Goal: Information Seeking & Learning: Learn about a topic

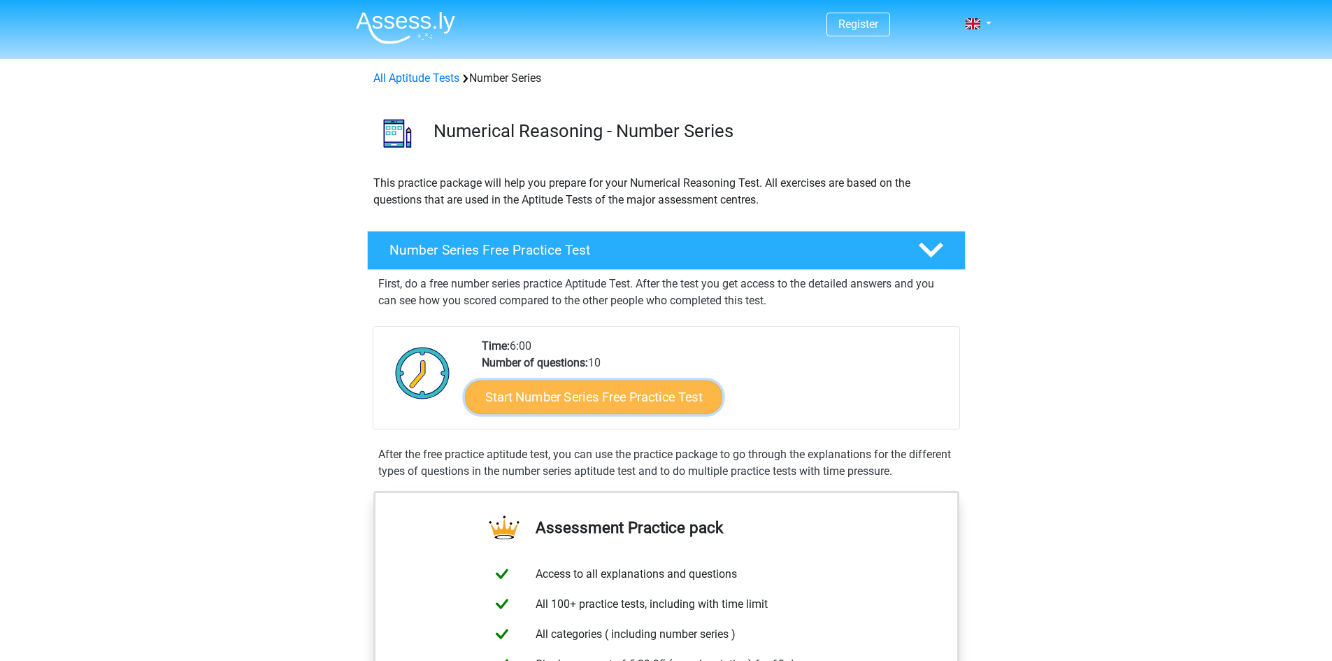
drag, startPoint x: 591, startPoint y: 396, endPoint x: 609, endPoint y: 402, distance: 18.6
click at [591, 396] on link "Start Number Series Free Practice Test" at bounding box center [593, 397] width 257 height 34
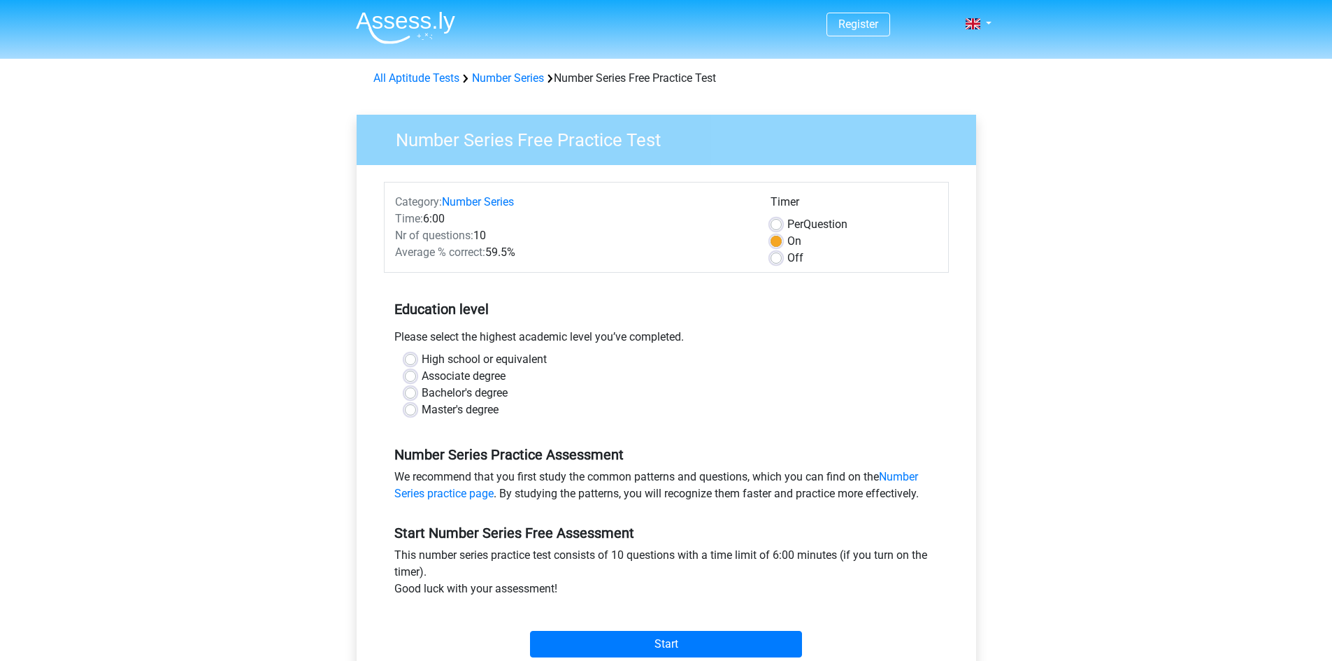
click at [422, 415] on label "Master's degree" at bounding box center [460, 409] width 77 height 17
click at [405, 415] on input "Master's degree" at bounding box center [410, 408] width 11 height 14
radio input "true"
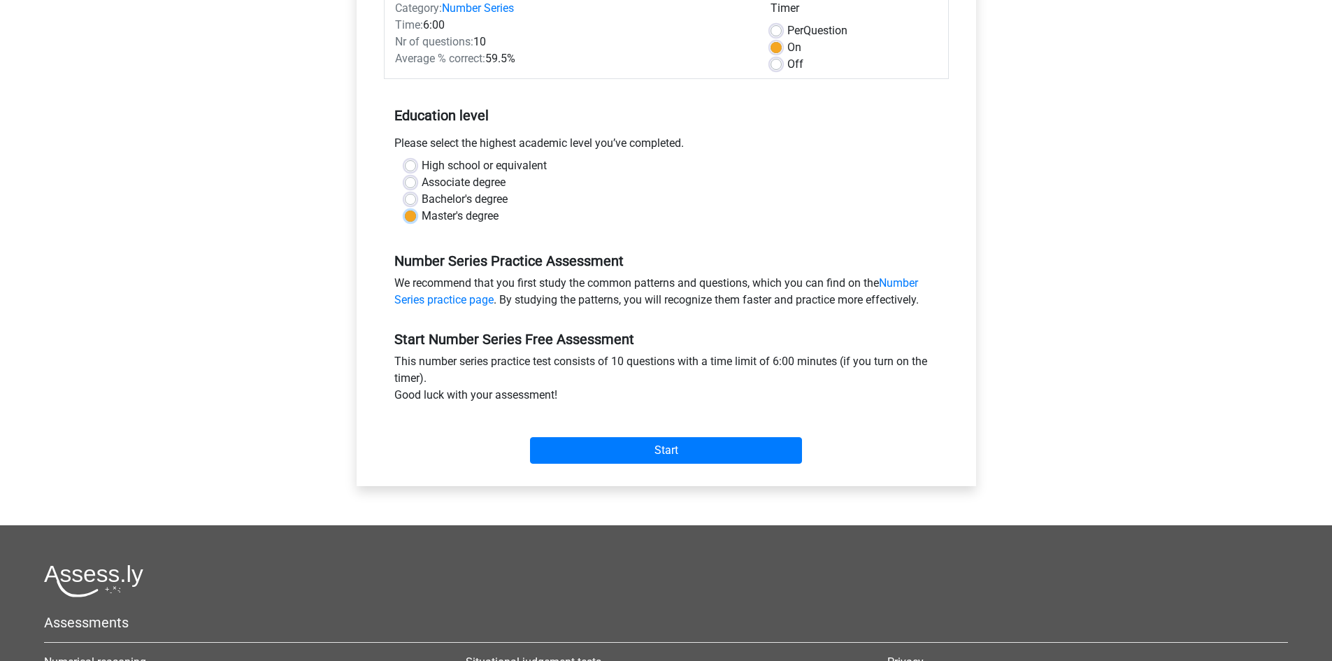
scroll to position [210, 0]
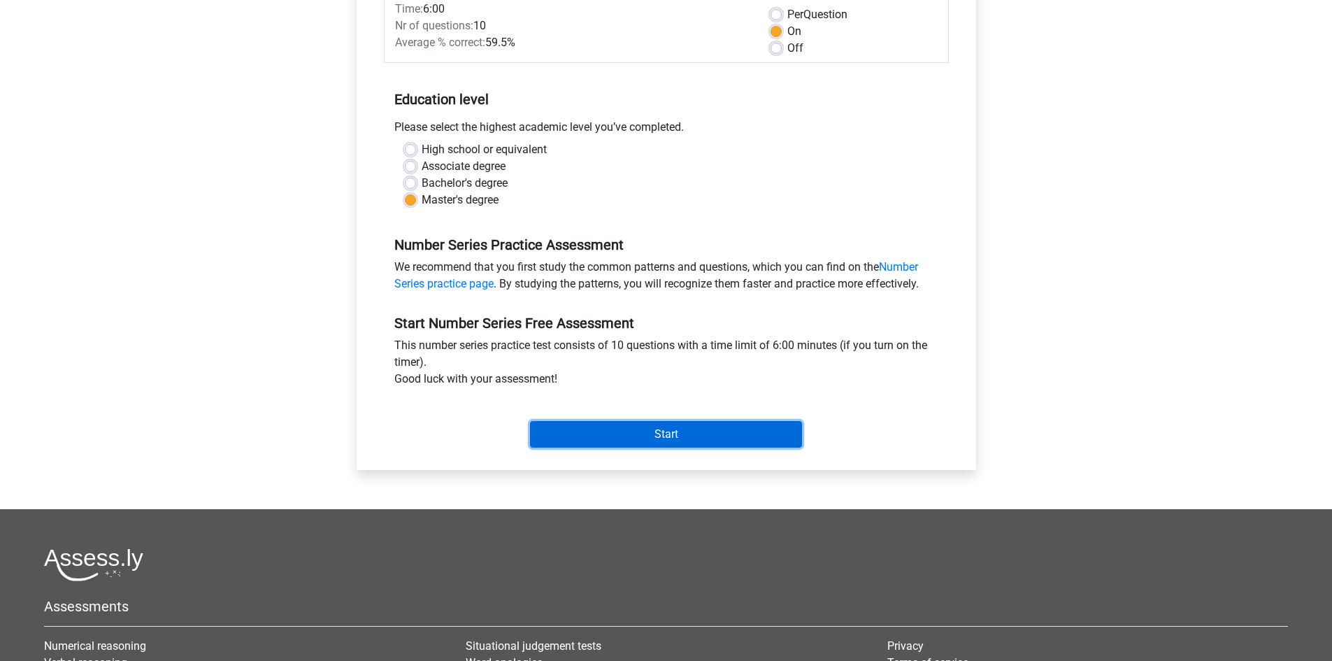
click at [698, 429] on input "Start" at bounding box center [666, 434] width 272 height 27
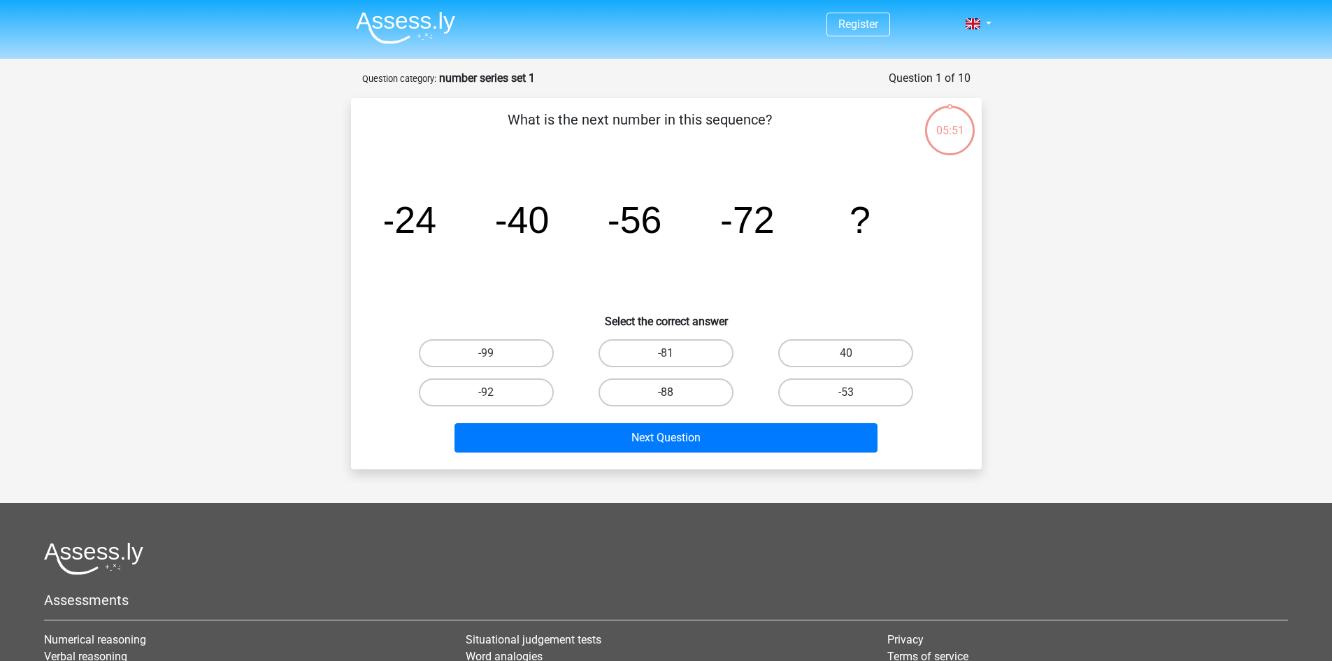
click at [663, 394] on label "-88" at bounding box center [665, 392] width 135 height 28
click at [666, 394] on input "-88" at bounding box center [670, 396] width 9 height 9
radio input "true"
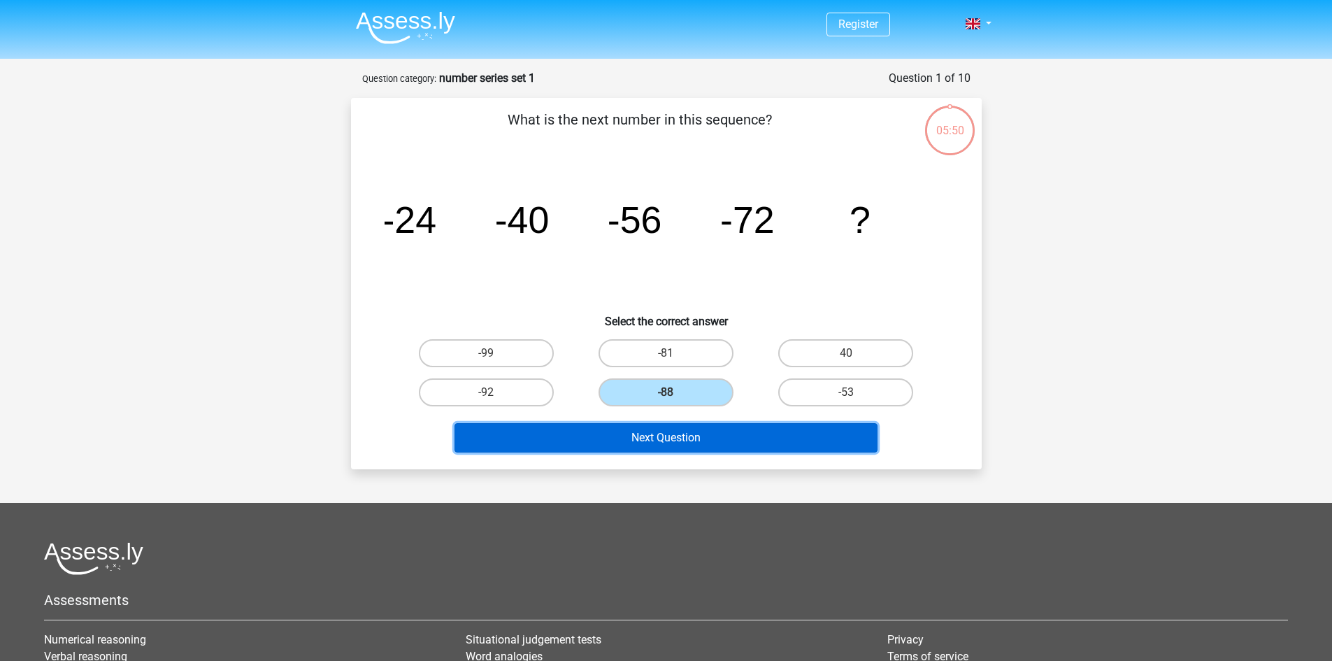
click at [737, 433] on button "Next Question" at bounding box center [665, 437] width 423 height 29
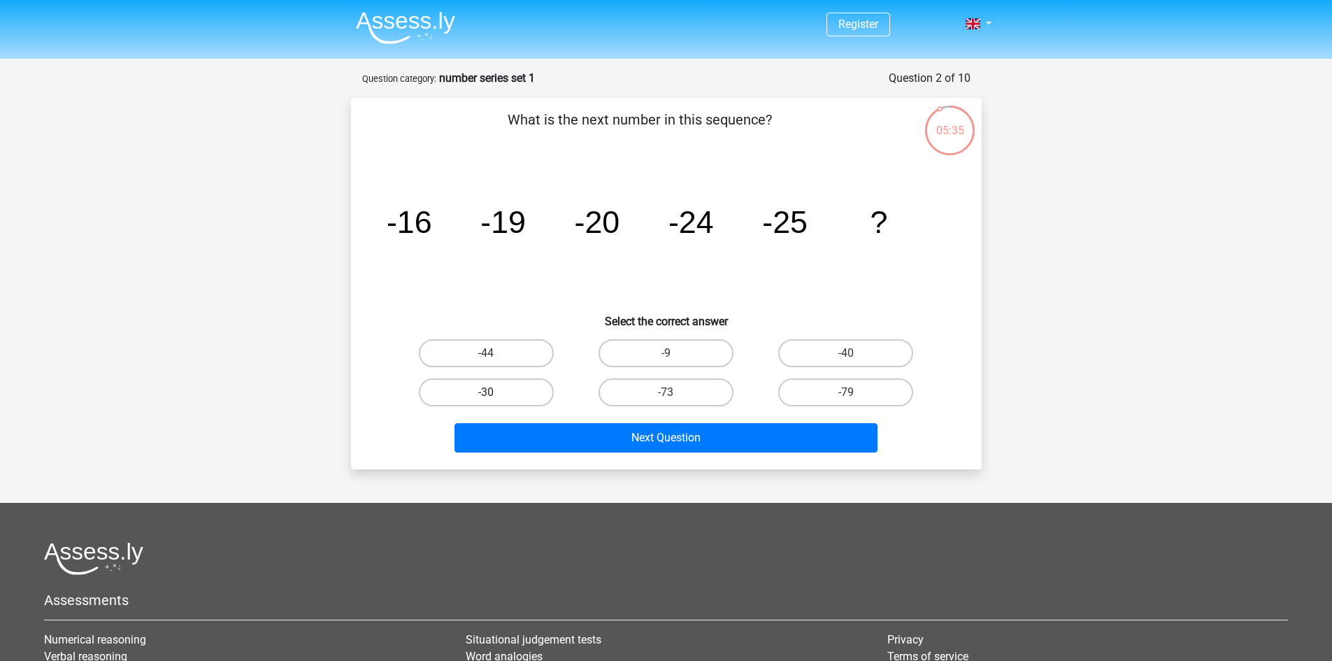
click at [513, 382] on label "-30" at bounding box center [486, 392] width 135 height 28
click at [495, 392] on input "-30" at bounding box center [490, 396] width 9 height 9
radio input "true"
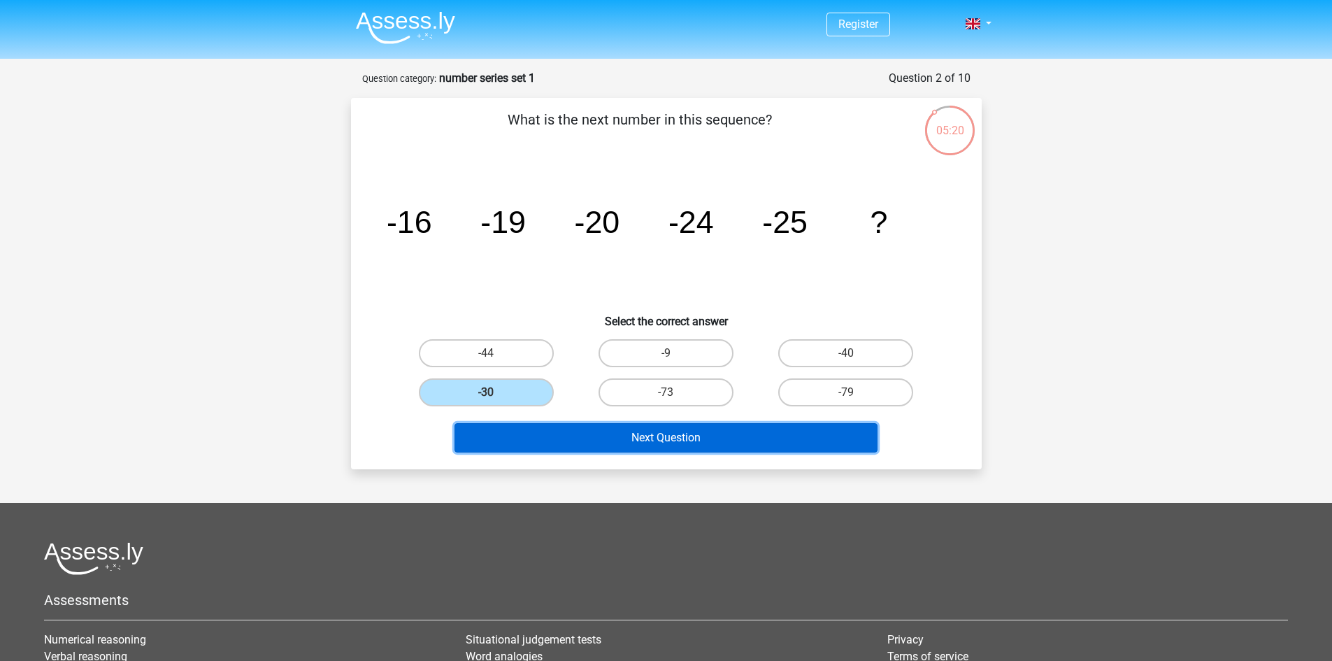
click at [713, 443] on button "Next Question" at bounding box center [665, 437] width 423 height 29
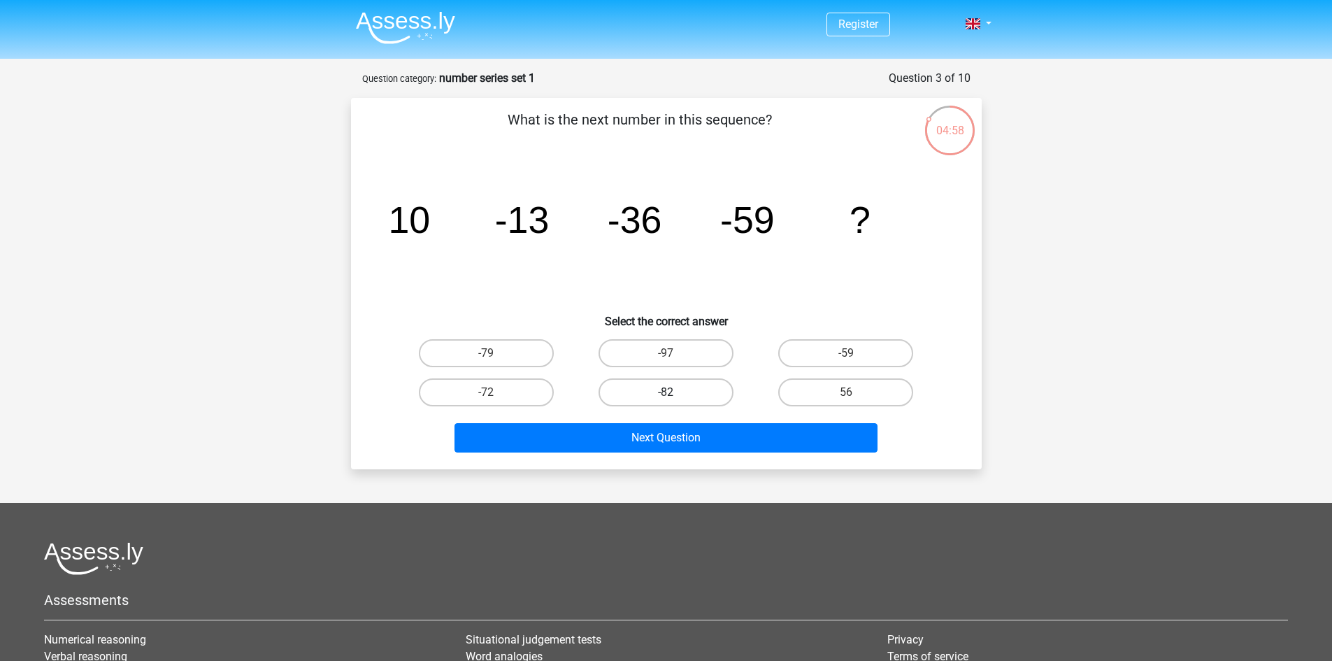
click at [677, 390] on label "-82" at bounding box center [665, 392] width 135 height 28
click at [675, 392] on input "-82" at bounding box center [670, 396] width 9 height 9
radio input "true"
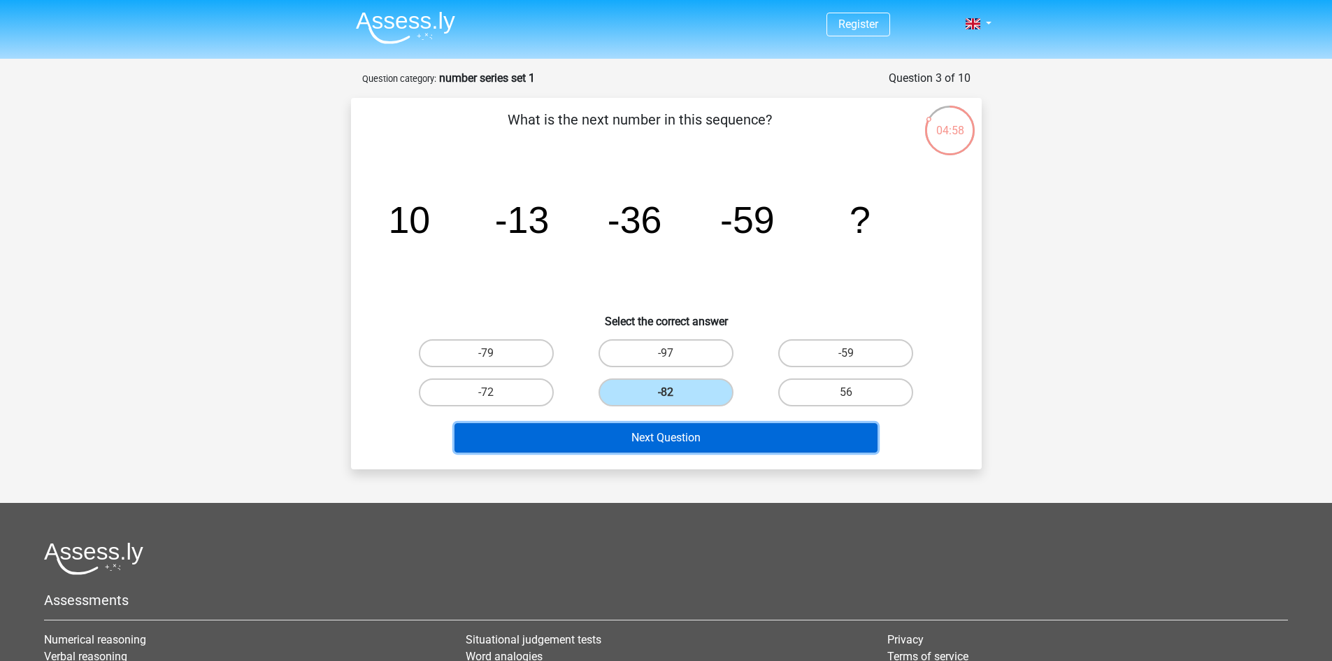
click at [697, 442] on button "Next Question" at bounding box center [665, 437] width 423 height 29
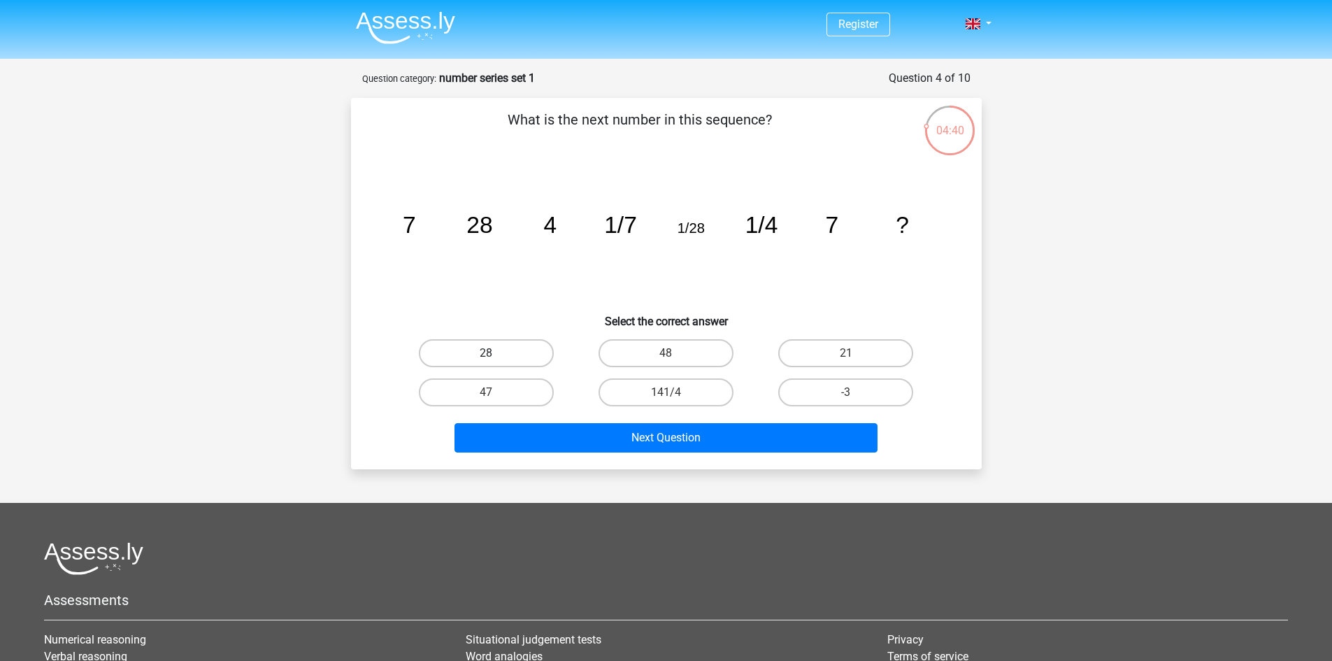
click at [496, 357] on label "28" at bounding box center [486, 353] width 135 height 28
click at [495, 357] on input "28" at bounding box center [490, 357] width 9 height 9
radio input "true"
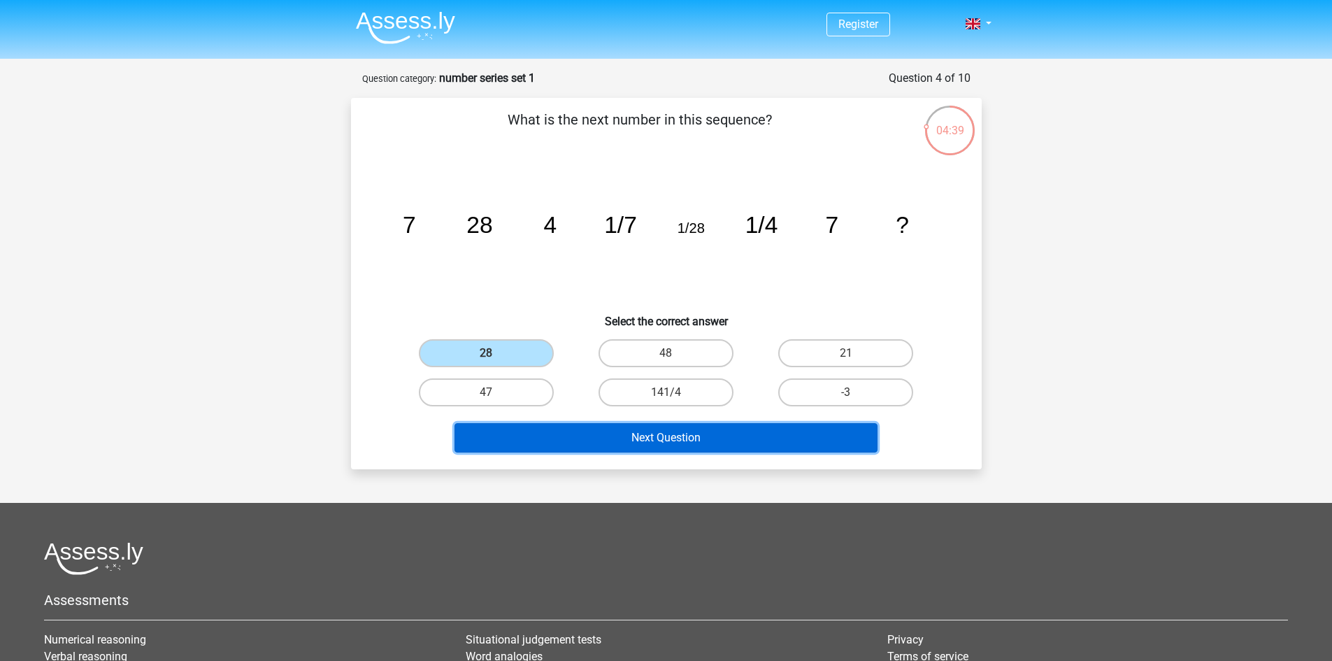
click at [690, 444] on button "Next Question" at bounding box center [665, 437] width 423 height 29
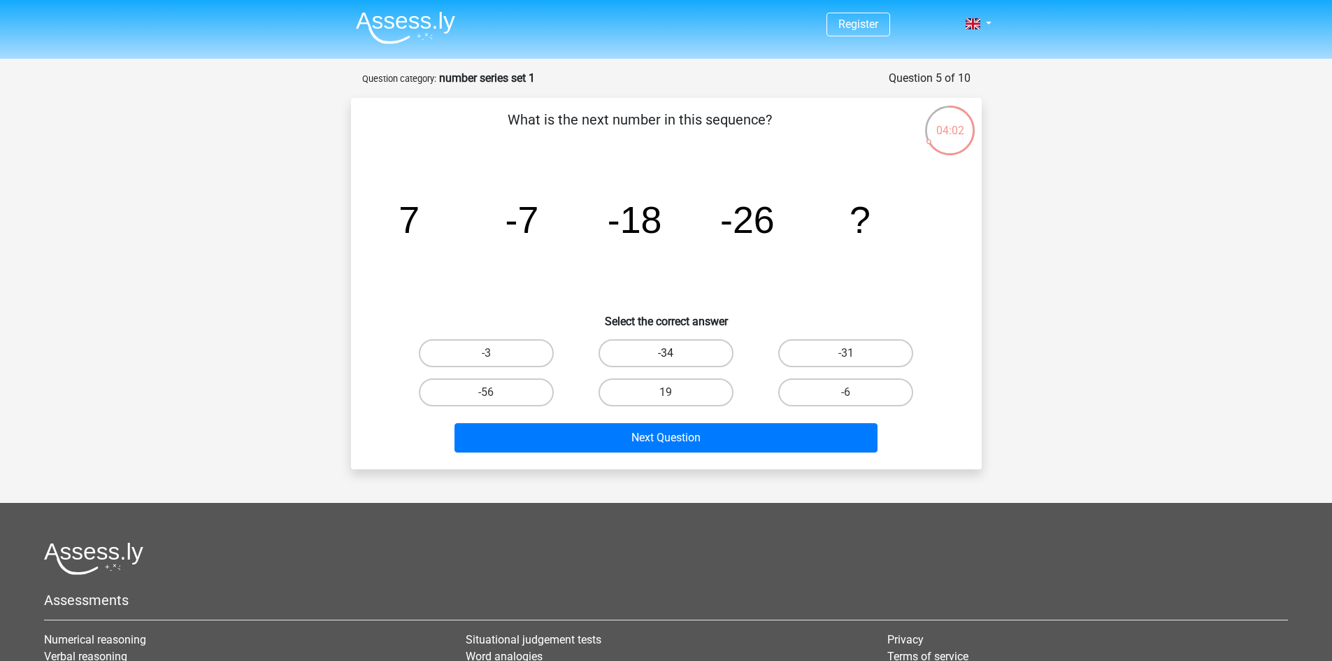
click at [675, 357] on input "-34" at bounding box center [670, 357] width 9 height 9
radio input "true"
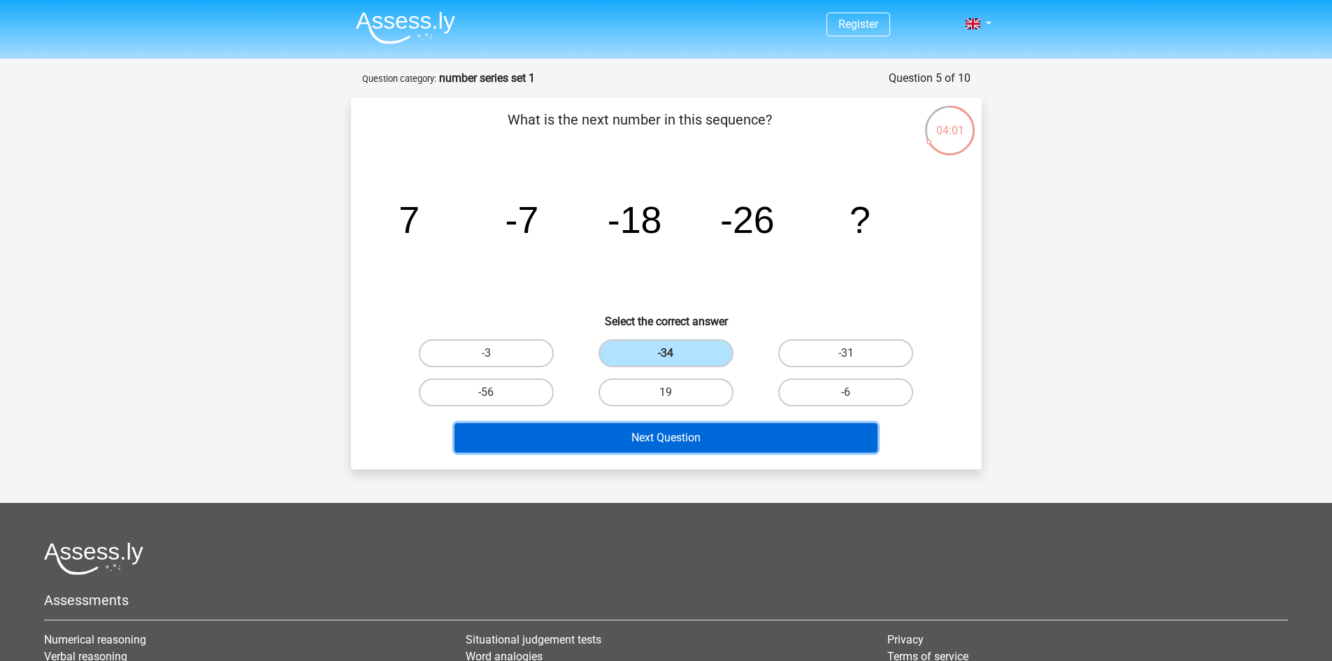
click at [696, 426] on button "Next Question" at bounding box center [665, 437] width 423 height 29
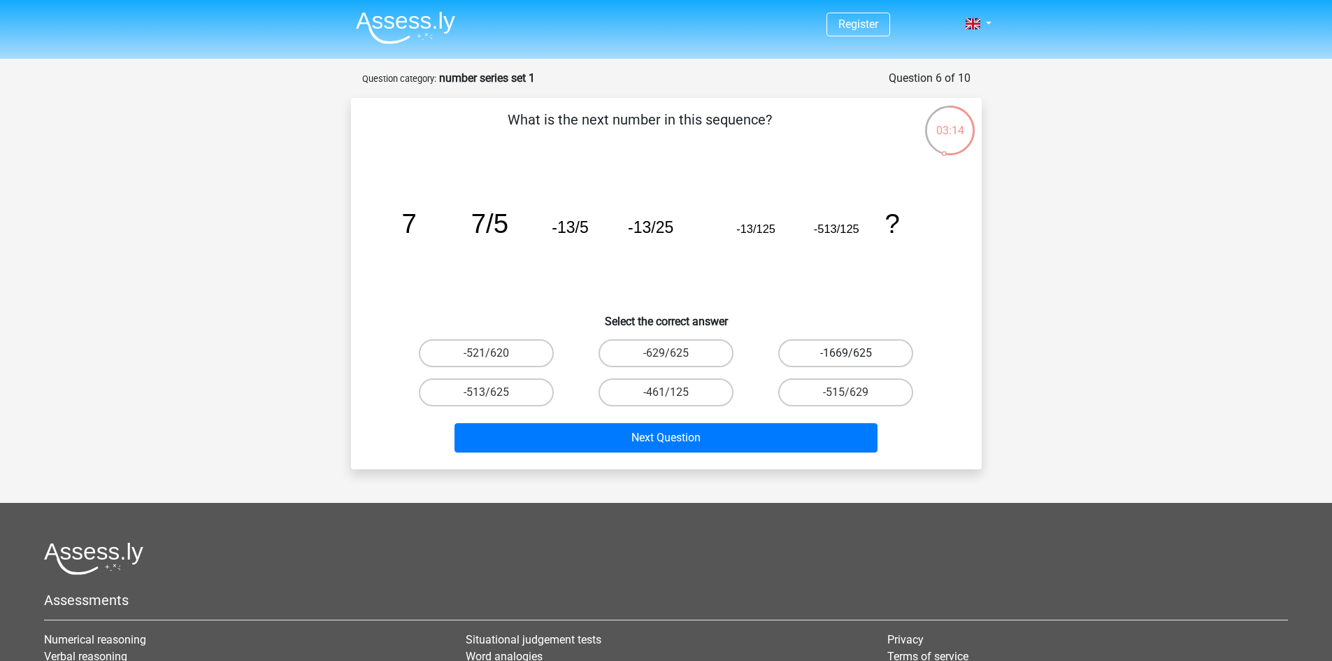
click at [876, 355] on label "-1669/625" at bounding box center [845, 353] width 135 height 28
click at [855, 355] on input "-1669/625" at bounding box center [850, 357] width 9 height 9
radio input "true"
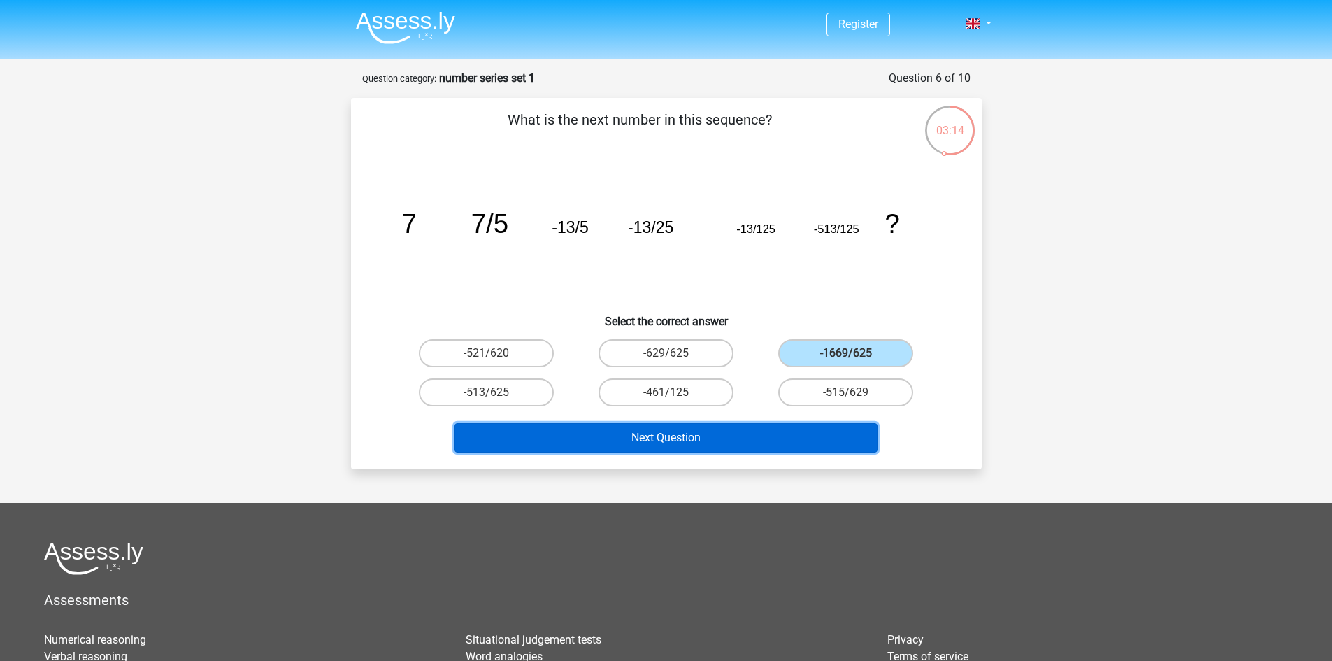
click at [738, 437] on button "Next Question" at bounding box center [665, 437] width 423 height 29
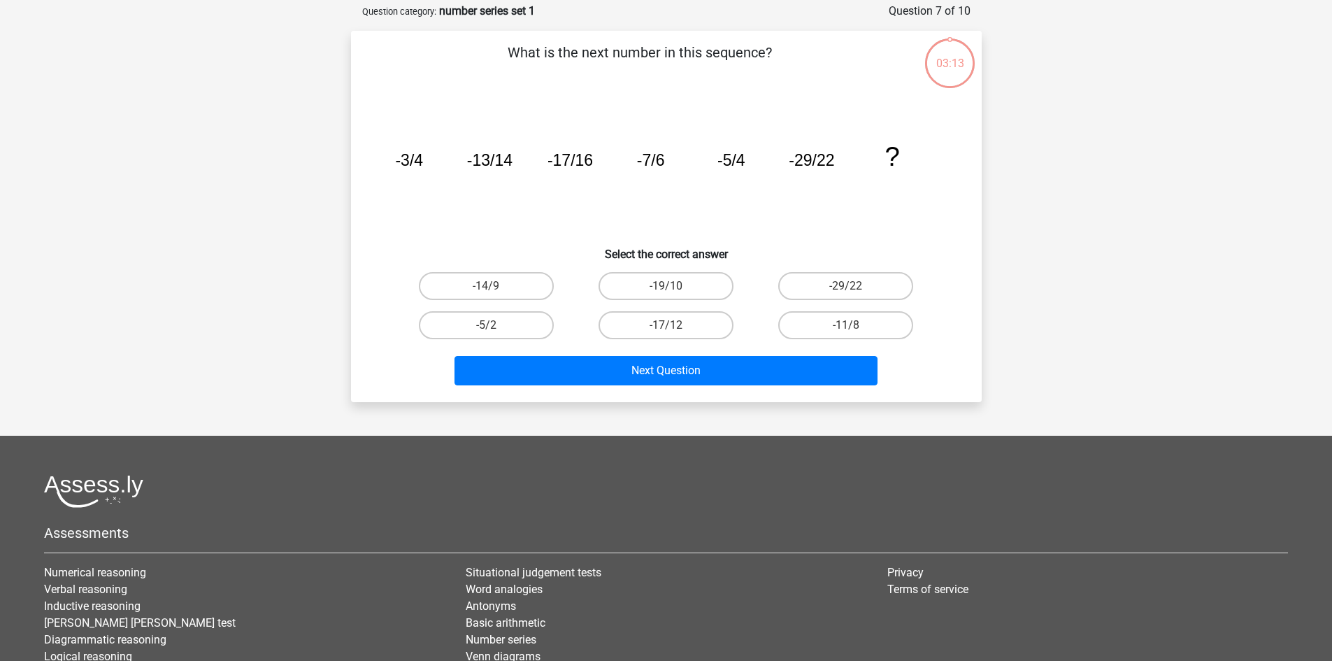
scroll to position [70, 0]
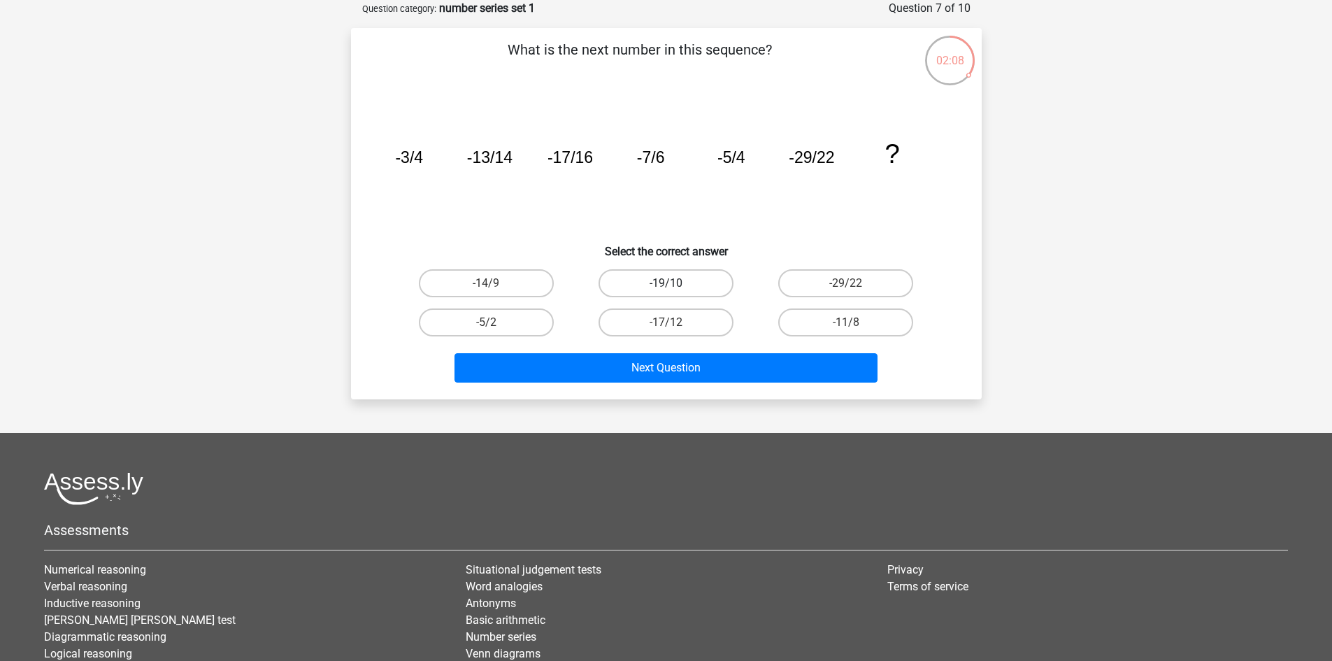
click at [687, 282] on label "-19/10" at bounding box center [665, 283] width 135 height 28
click at [675, 283] on input "-19/10" at bounding box center [670, 287] width 9 height 9
radio input "true"
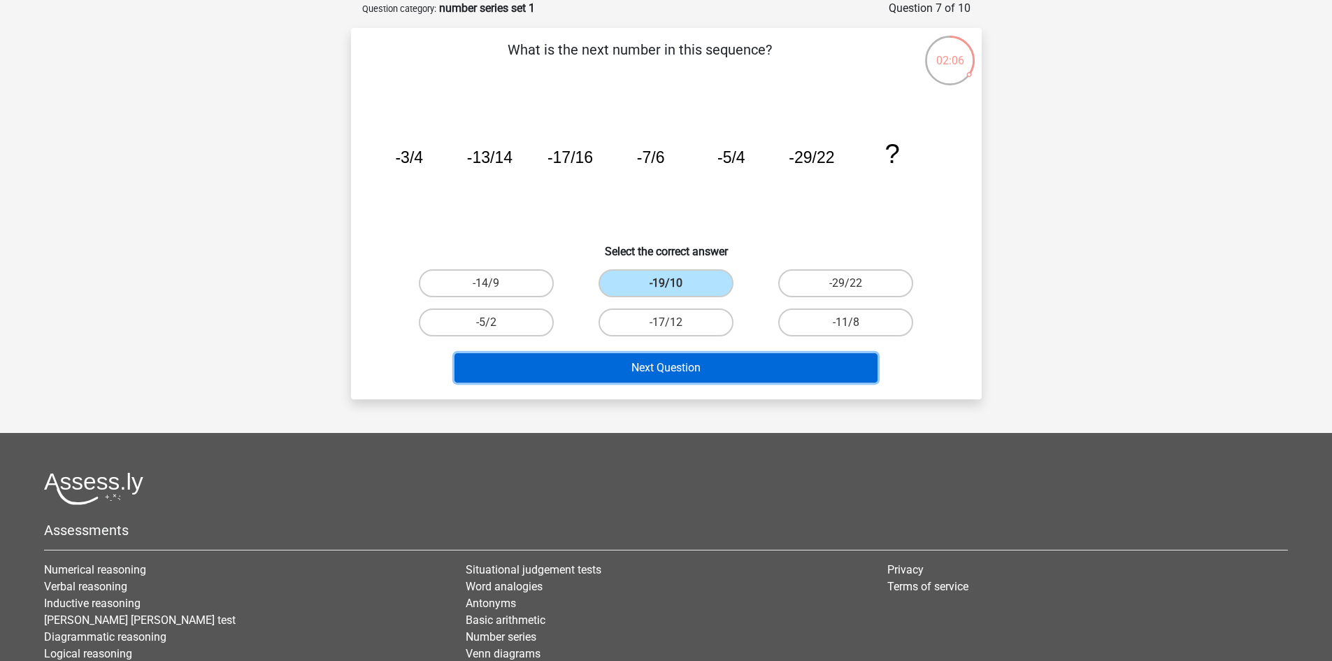
click at [740, 371] on button "Next Question" at bounding box center [665, 367] width 423 height 29
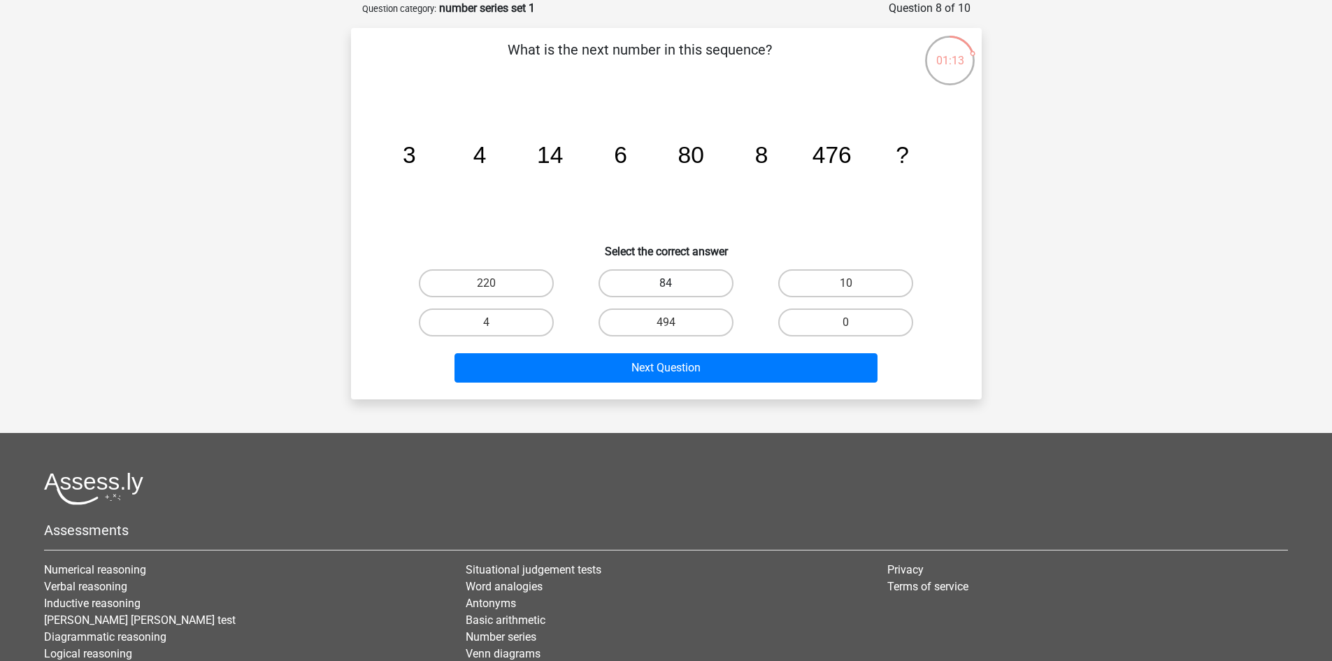
click at [670, 280] on label "84" at bounding box center [665, 283] width 135 height 28
click at [670, 283] on input "84" at bounding box center [670, 287] width 9 height 9
radio input "true"
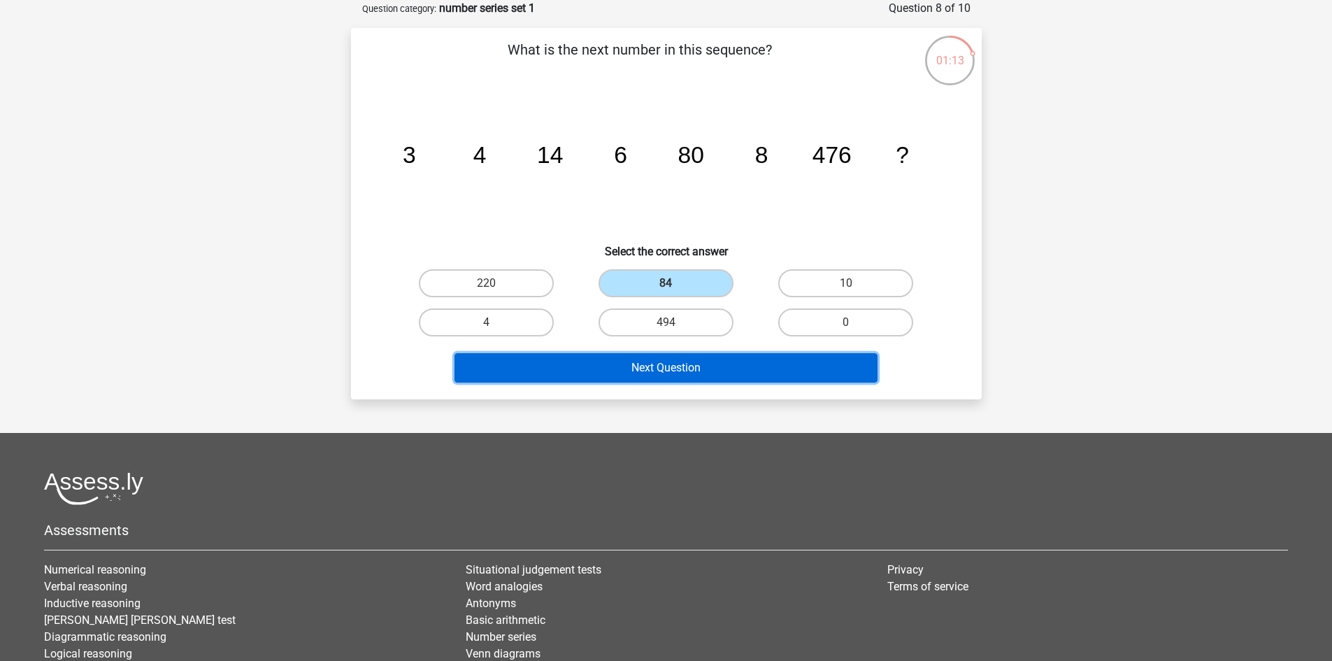
click at [720, 366] on button "Next Question" at bounding box center [665, 367] width 423 height 29
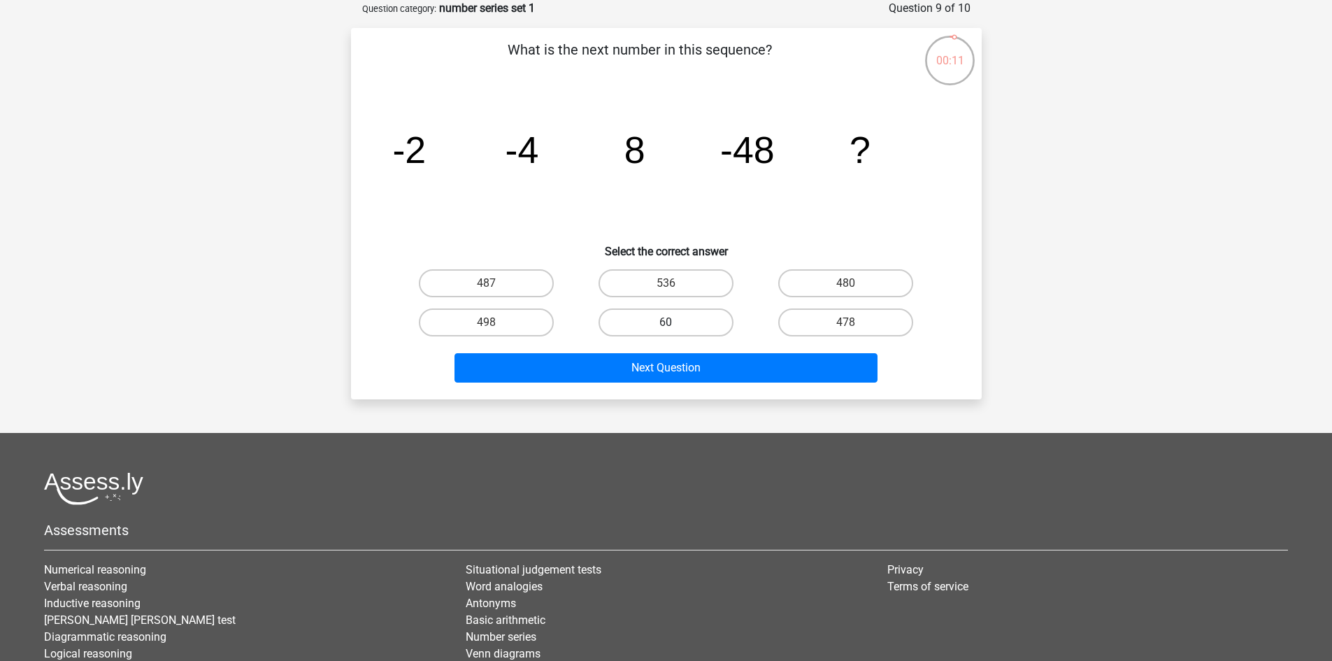
click at [634, 315] on label "60" at bounding box center [665, 322] width 135 height 28
click at [666, 322] on input "60" at bounding box center [670, 326] width 9 height 9
radio input "true"
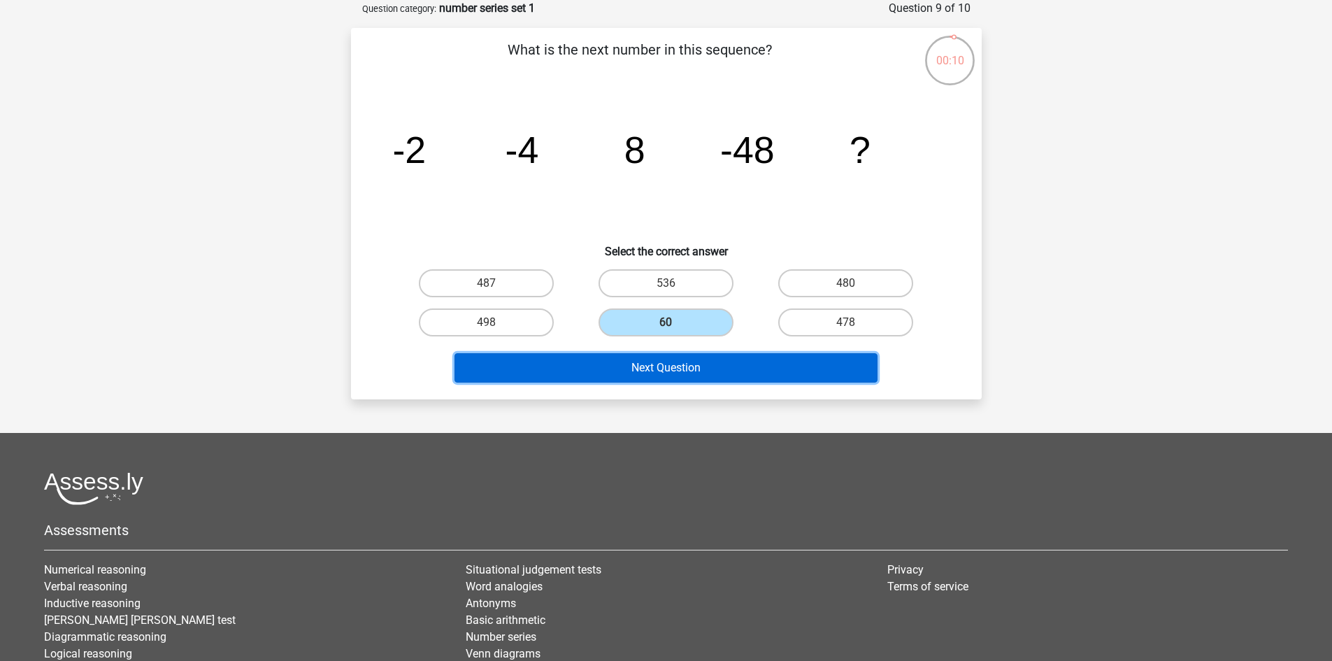
click at [681, 369] on button "Next Question" at bounding box center [665, 367] width 423 height 29
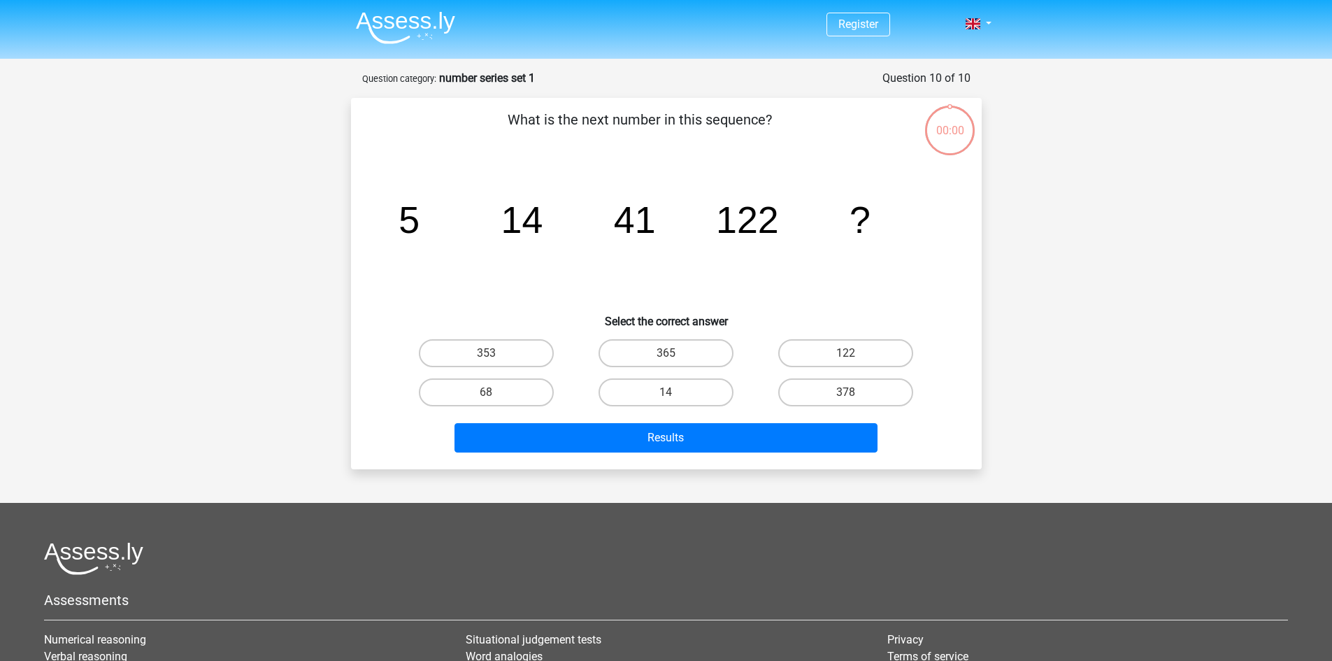
scroll to position [70, 0]
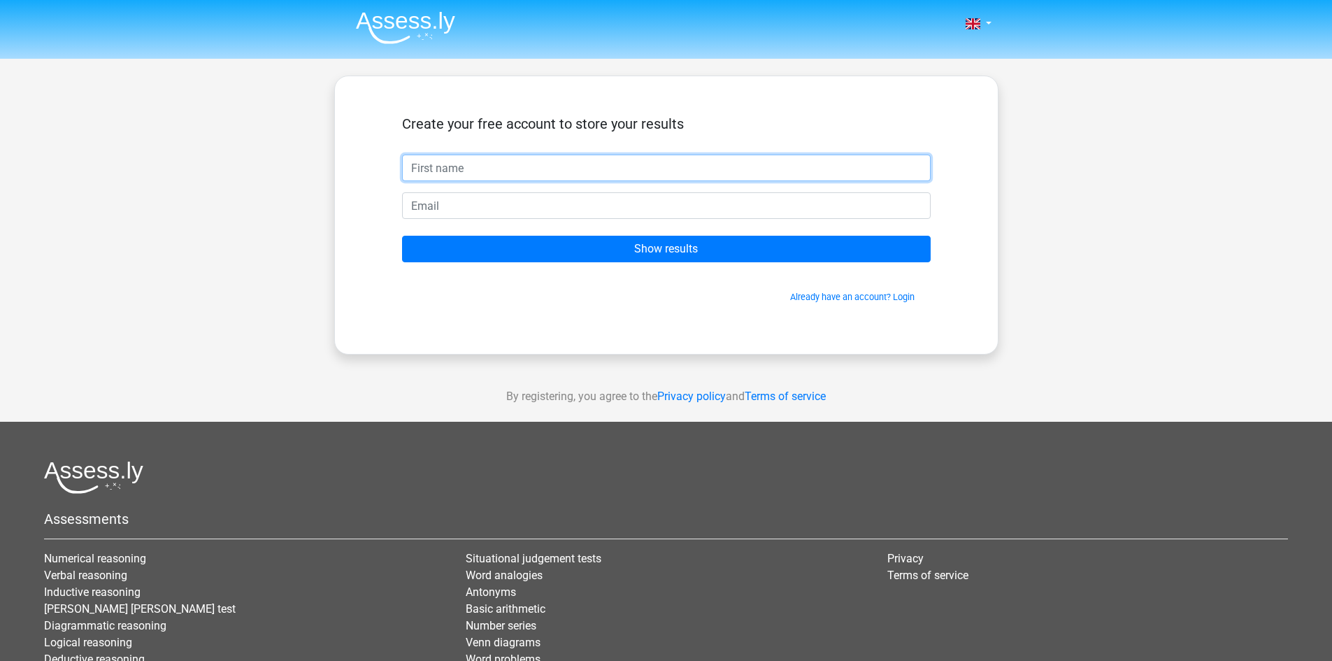
click at [642, 173] on input "text" at bounding box center [666, 168] width 529 height 27
type input "[PERSON_NAME]"
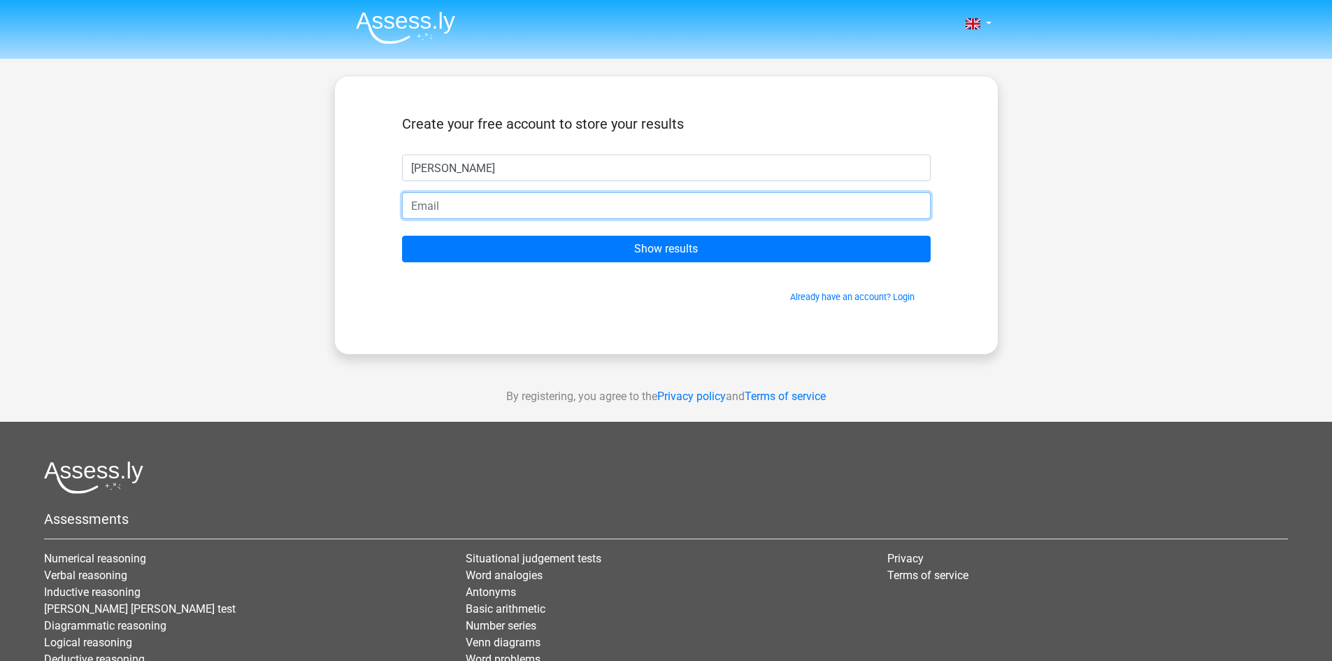
click at [497, 206] on input "email" at bounding box center [666, 205] width 529 height 27
type input "[EMAIL_ADDRESS][DOMAIN_NAME]"
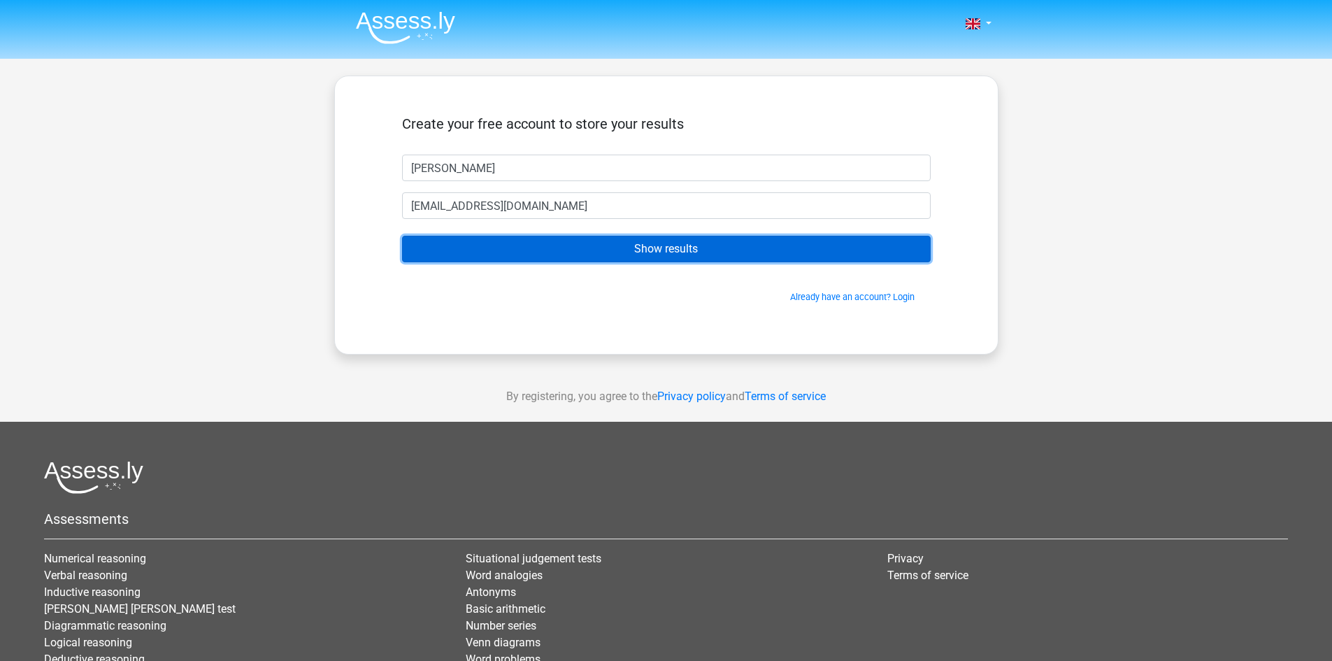
click at [612, 246] on input "Show results" at bounding box center [666, 249] width 529 height 27
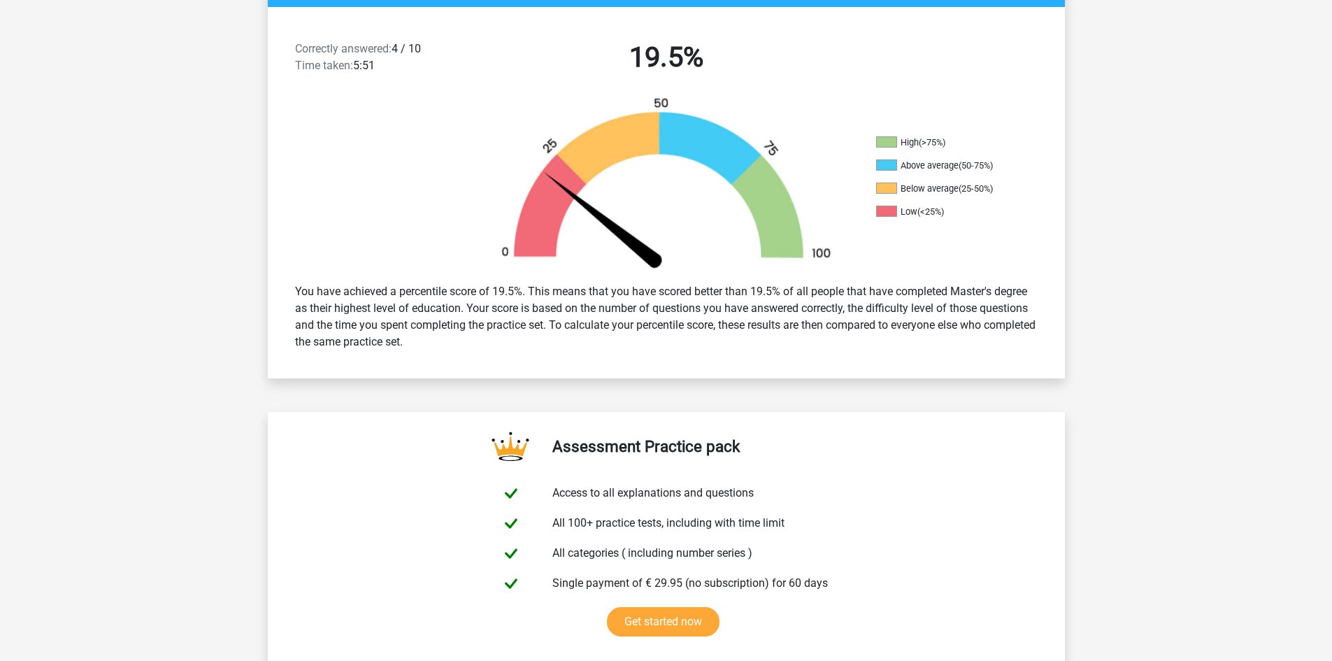
scroll to position [70, 0]
